Goal: Navigation & Orientation: Find specific page/section

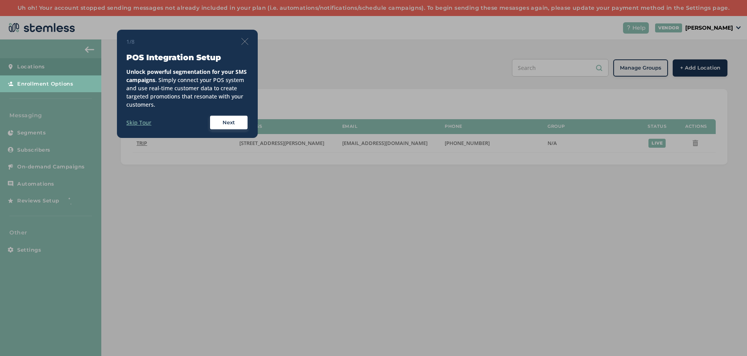
click at [245, 40] on img at bounding box center [244, 41] width 7 height 7
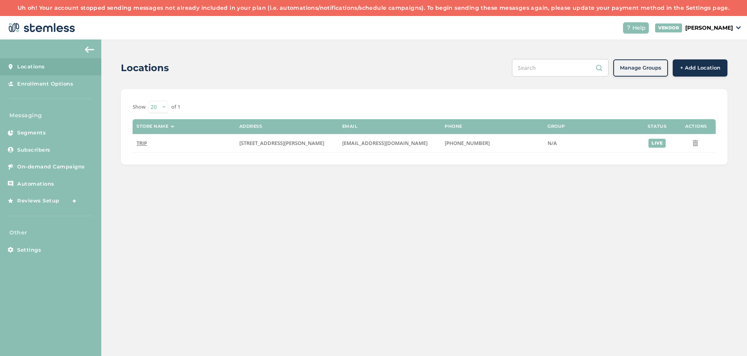
click at [33, 143] on link "Subscribers" at bounding box center [50, 150] width 101 height 17
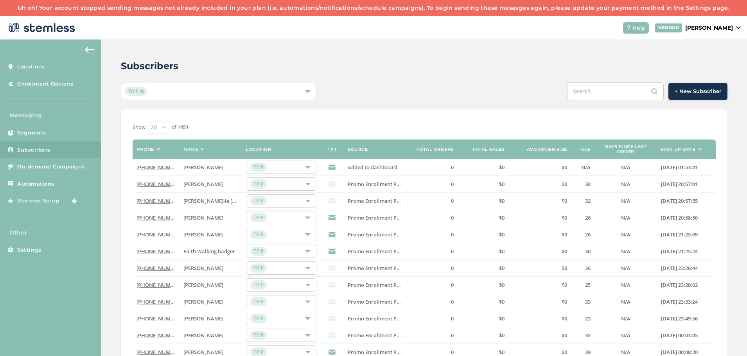
click at [166, 127] on select "20 50 100" at bounding box center [159, 127] width 20 height 12
click at [244, 120] on div "Show [PHONE_NUMBER] of 1451 Phone Name Location TXT Source Total orders Total s…" at bounding box center [424, 308] width 606 height 398
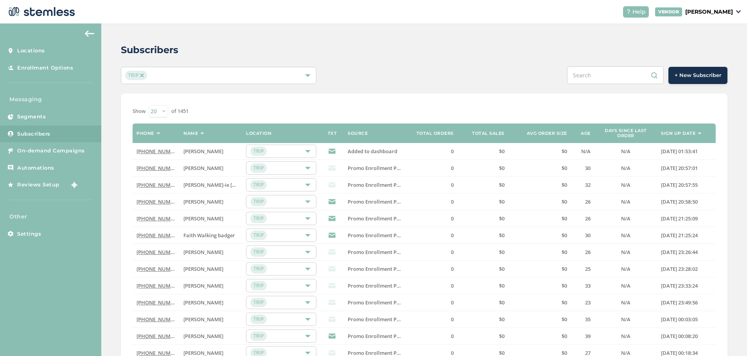
click at [332, 131] on label "TXT" at bounding box center [332, 133] width 9 height 5
click at [332, 132] on label "TXT" at bounding box center [332, 133] width 9 height 5
click at [332, 131] on label "TXT" at bounding box center [332, 133] width 9 height 5
click at [30, 236] on span "Settings" at bounding box center [29, 234] width 24 height 8
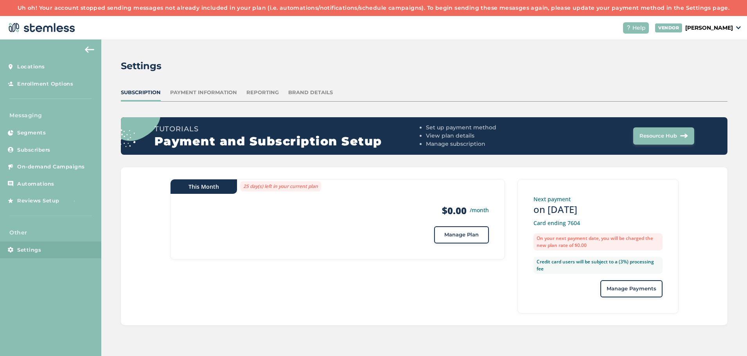
click at [261, 92] on div "Reporting" at bounding box center [262, 93] width 32 height 8
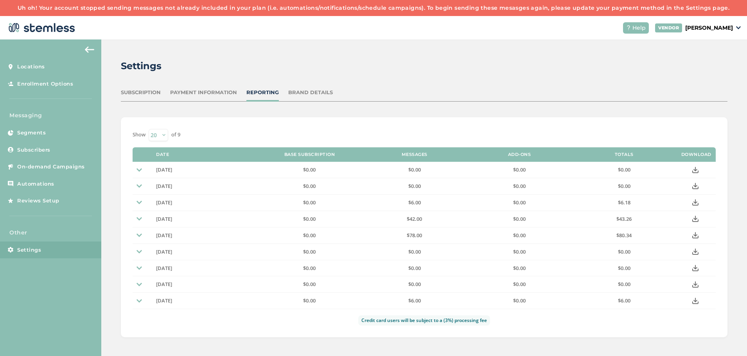
click at [300, 95] on div "Brand Details" at bounding box center [310, 93] width 45 height 8
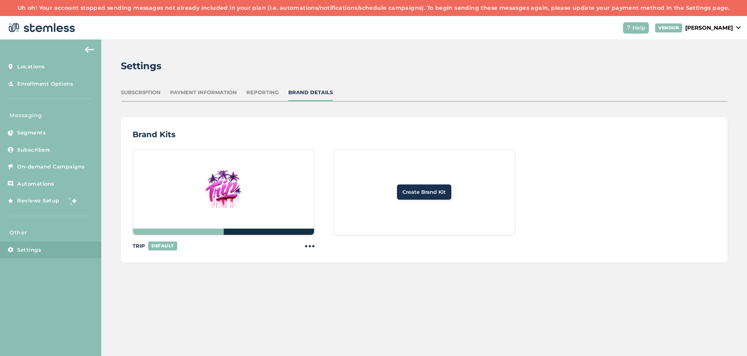
click at [183, 91] on div "Payment Information" at bounding box center [203, 93] width 67 height 8
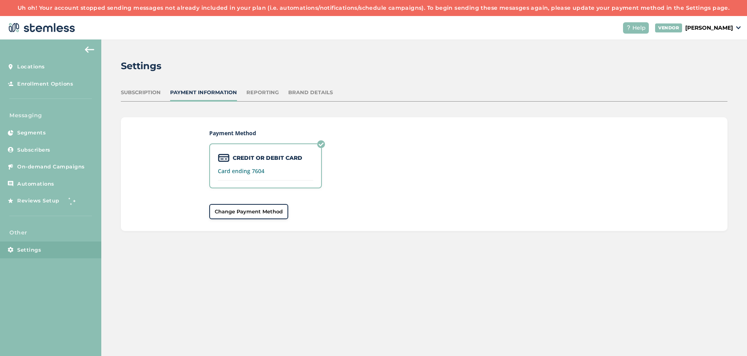
click at [142, 93] on div "Subscription" at bounding box center [141, 93] width 40 height 8
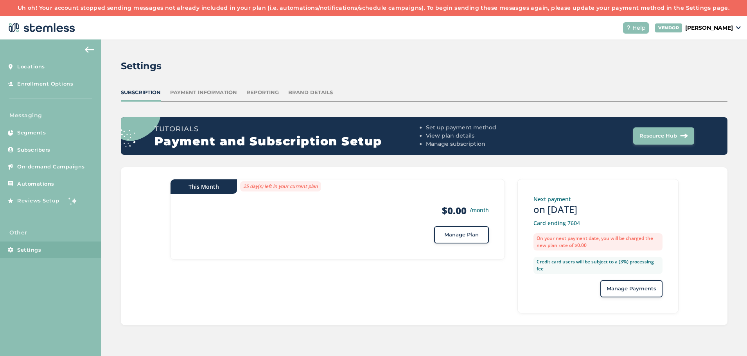
click at [40, 170] on span "On-demand Campaigns" at bounding box center [51, 167] width 68 height 8
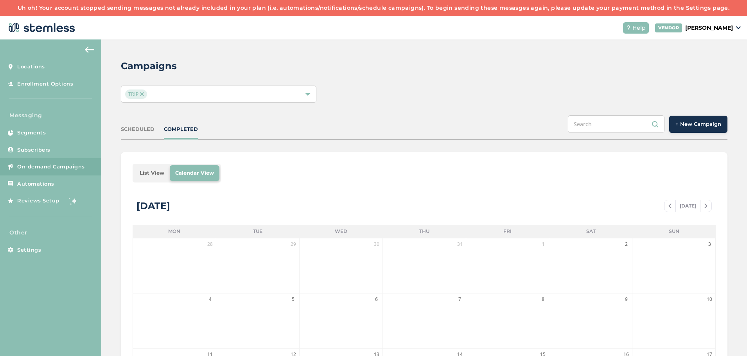
click at [35, 151] on span "Subscribers" at bounding box center [33, 150] width 33 height 8
